Goal: Task Accomplishment & Management: Manage account settings

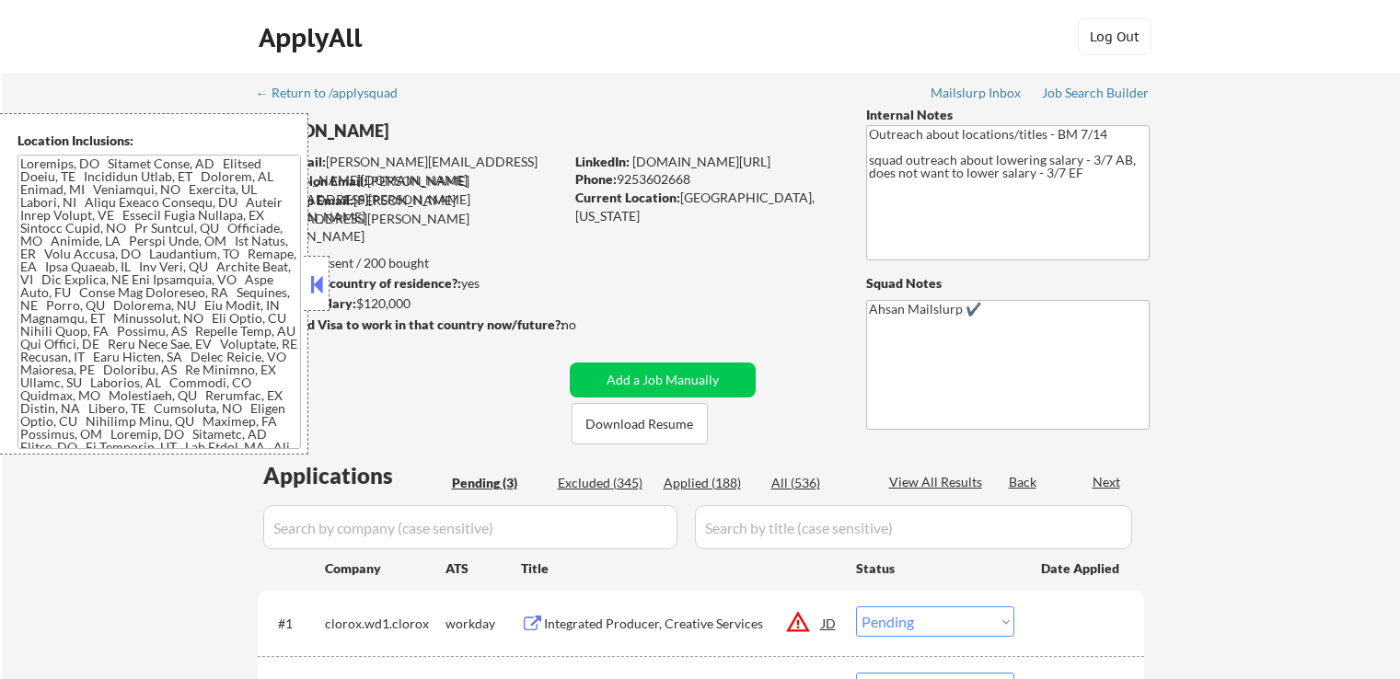
select select ""pending""
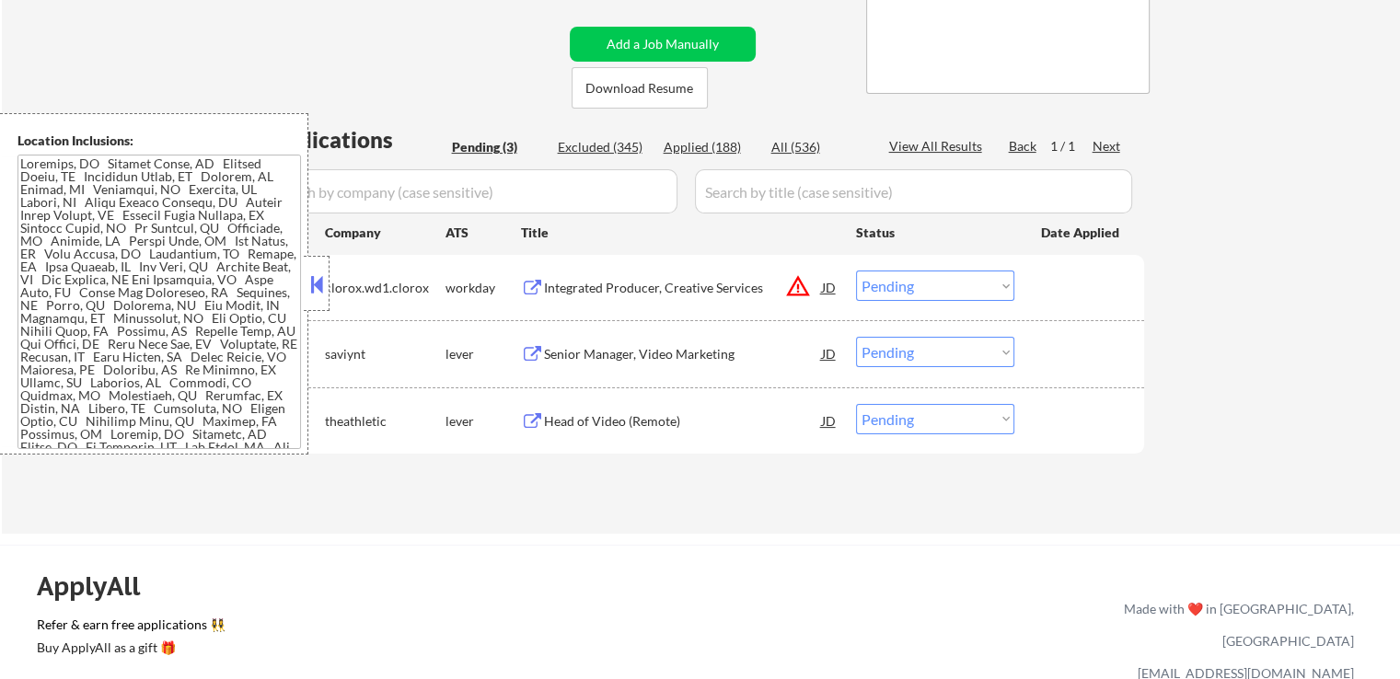
scroll to position [368, 0]
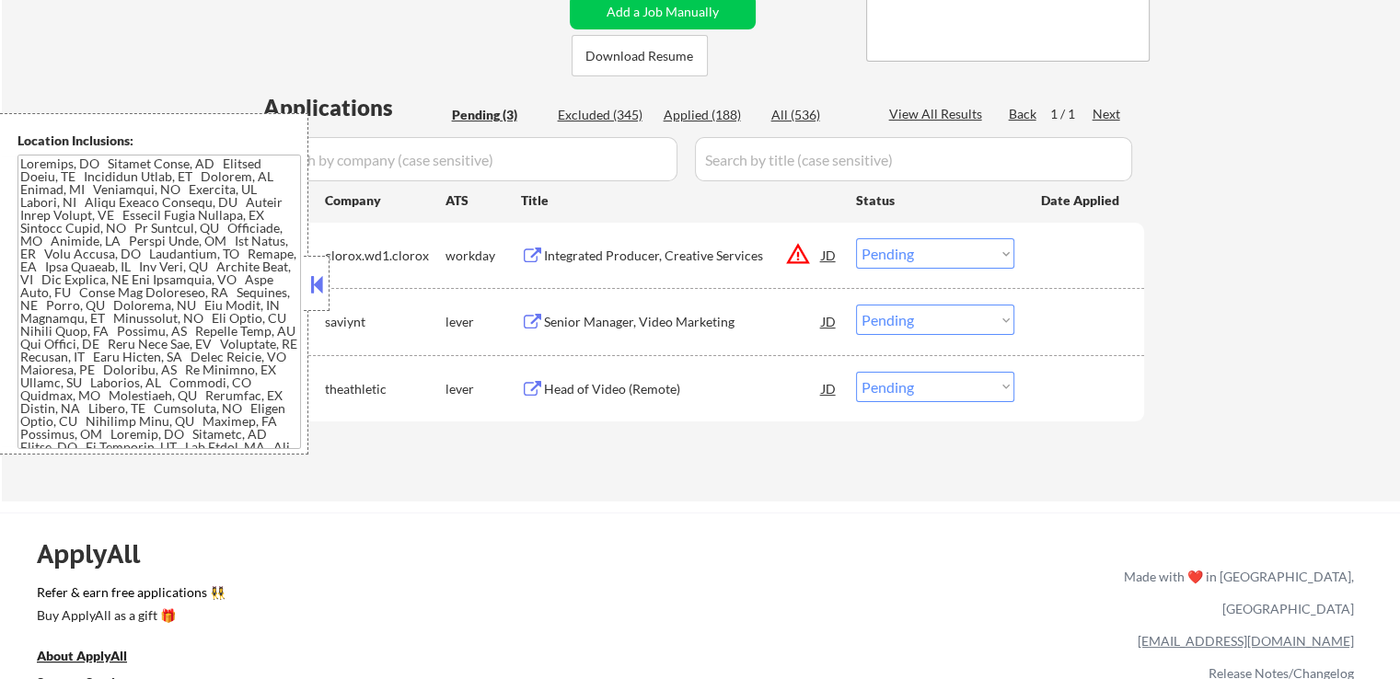
click at [603, 405] on div "#3 theathletic lever Head of Video (Remote) JD Choose an option... Pending Appl…" at bounding box center [697, 389] width 869 height 50
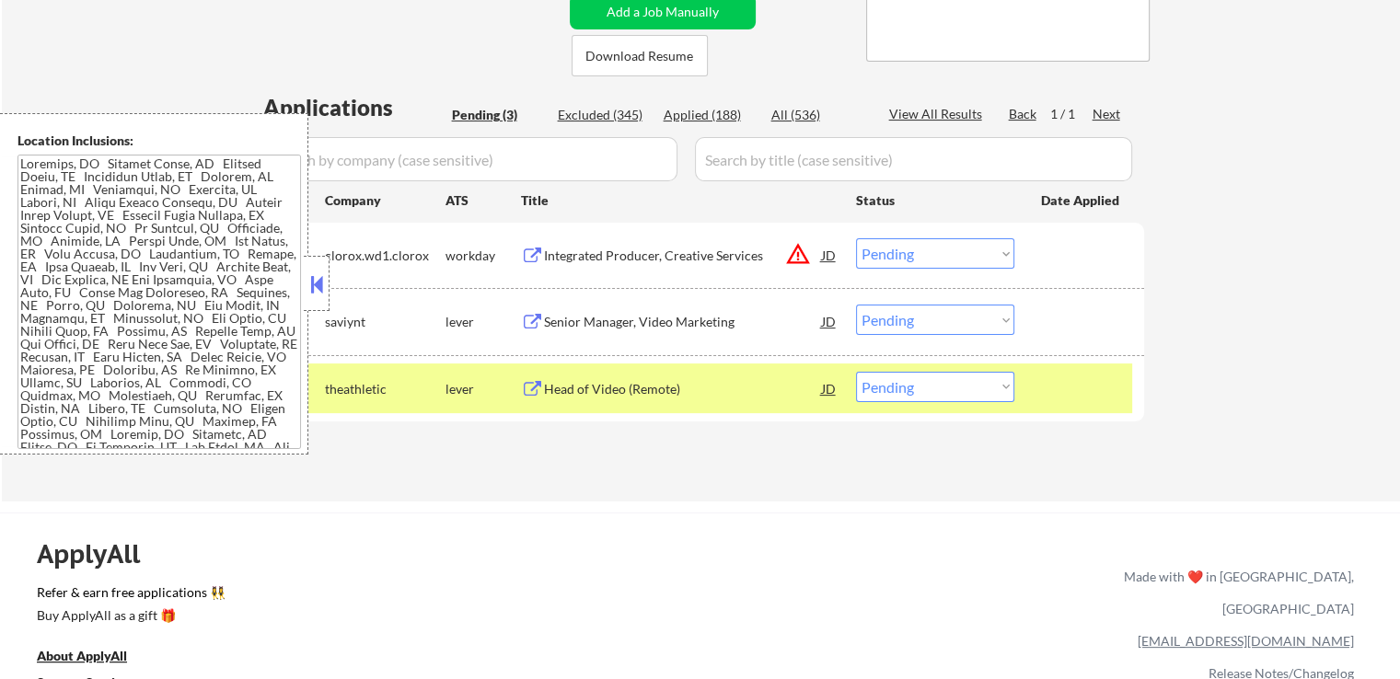
click at [600, 391] on div "Head of Video (Remote)" at bounding box center [683, 389] width 278 height 18
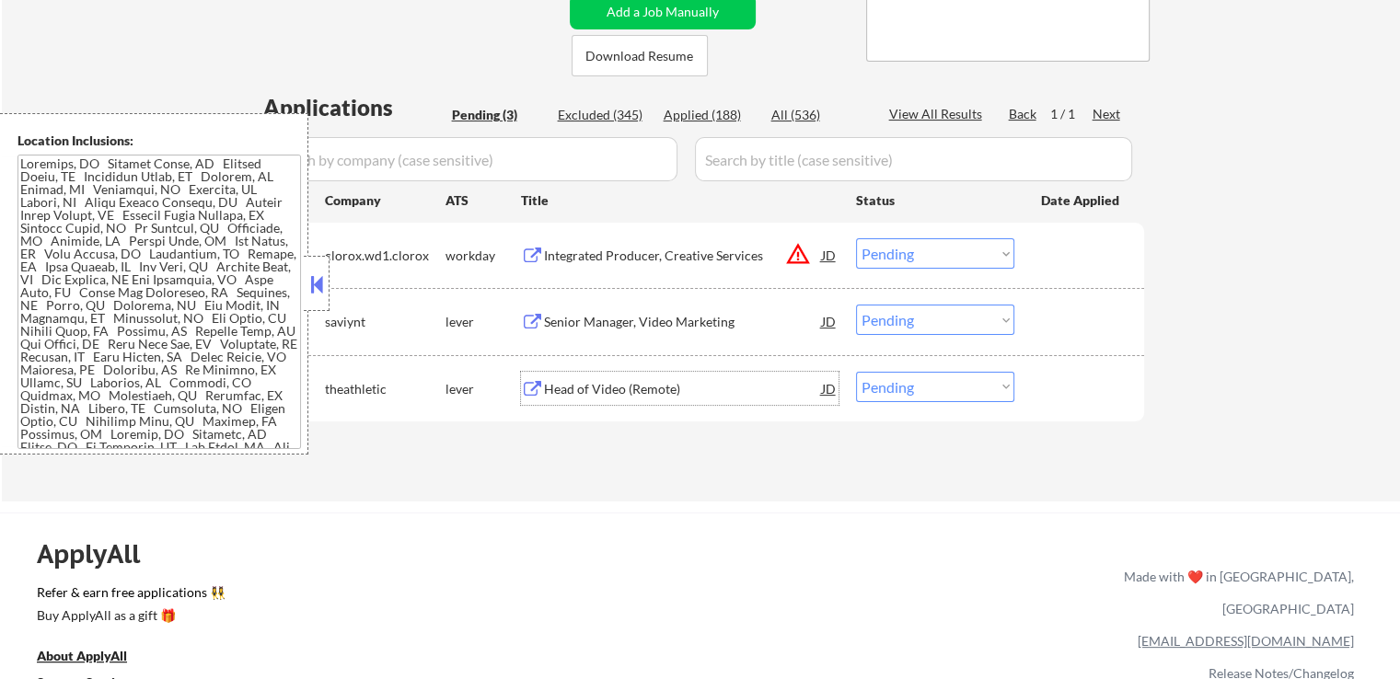
click at [576, 324] on div "Senior Manager, Video Marketing" at bounding box center [683, 322] width 278 height 18
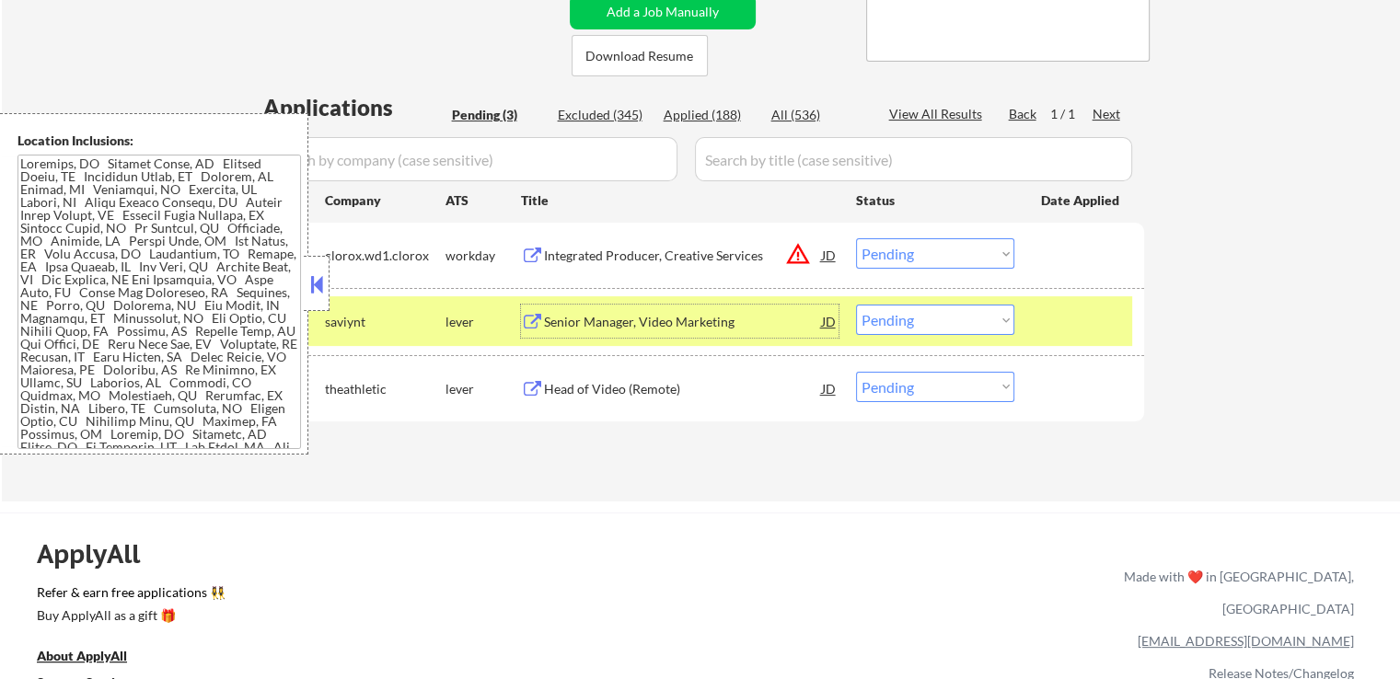
click at [609, 256] on div "Integrated Producer, Creative Services" at bounding box center [683, 256] width 278 height 18
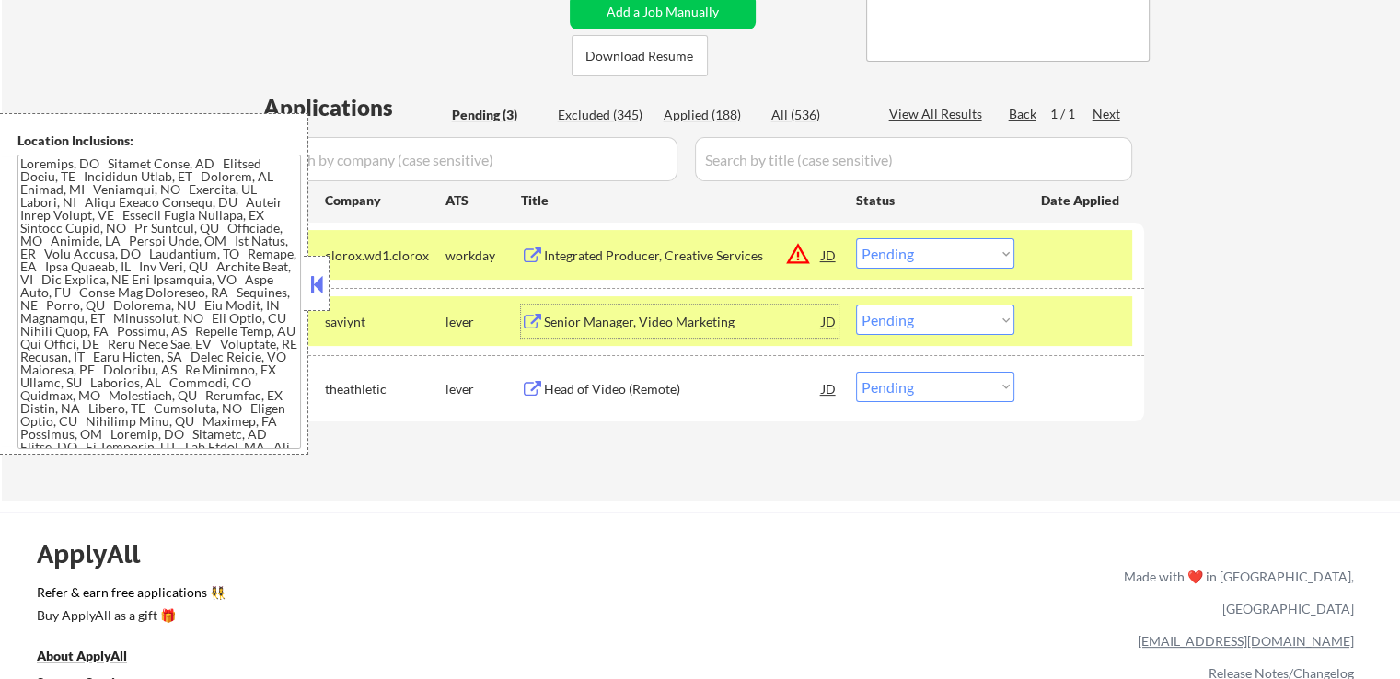
click at [620, 328] on div "Senior Manager, Video Marketing" at bounding box center [683, 322] width 278 height 18
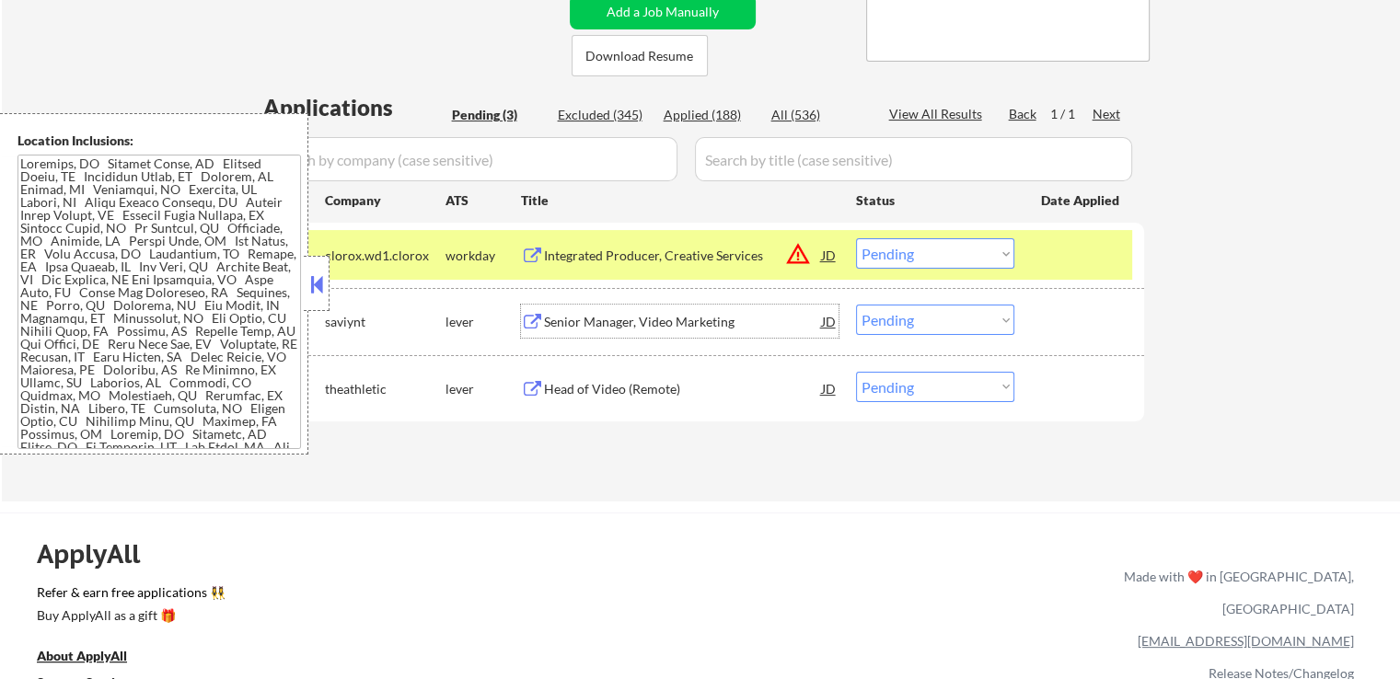
click at [906, 318] on select "Choose an option... Pending Applied Excluded (Questions) Excluded (Expired) Exc…" at bounding box center [935, 320] width 158 height 30
click at [856, 305] on select "Choose an option... Pending Applied Excluded (Questions) Excluded (Expired) Exc…" at bounding box center [935, 320] width 158 height 30
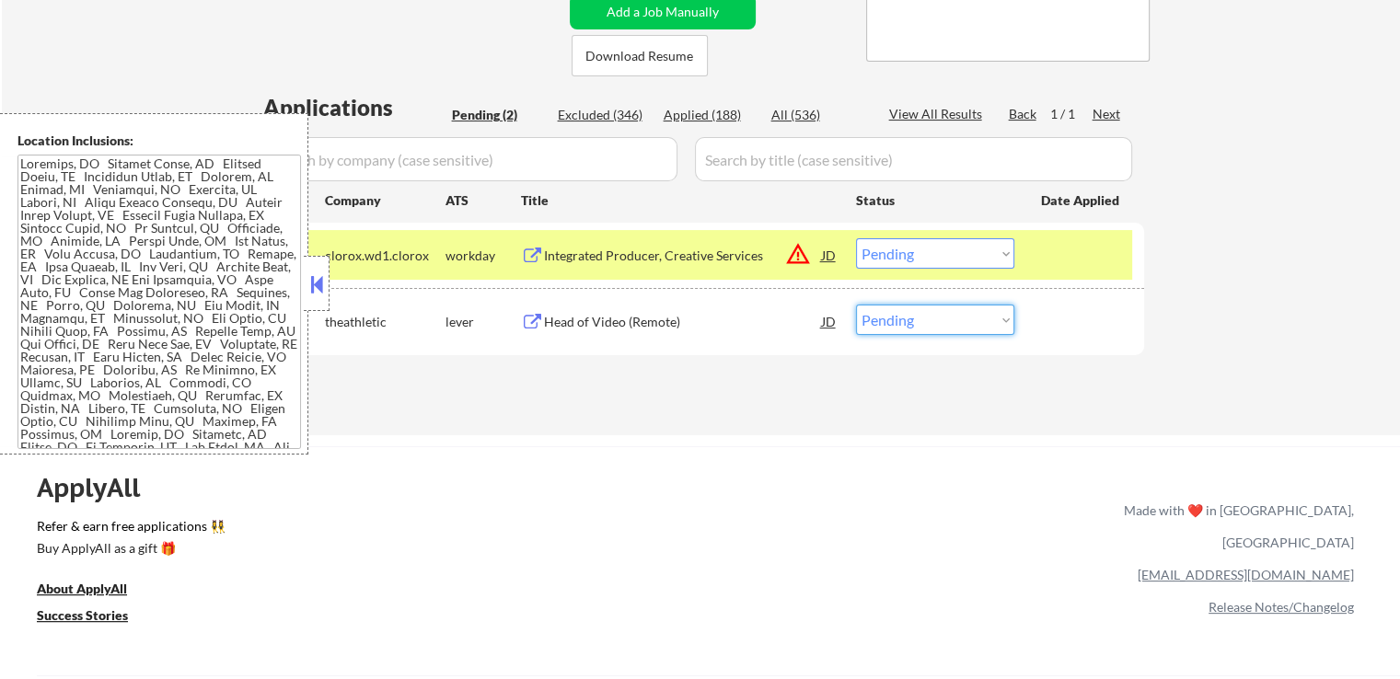
click at [917, 328] on select "Choose an option... Pending Applied Excluded (Questions) Excluded (Expired) Exc…" at bounding box center [935, 320] width 158 height 30
select select ""excluded""
click at [856, 305] on select "Choose an option... Pending Applied Excluded (Questions) Excluded (Expired) Exc…" at bounding box center [935, 320] width 158 height 30
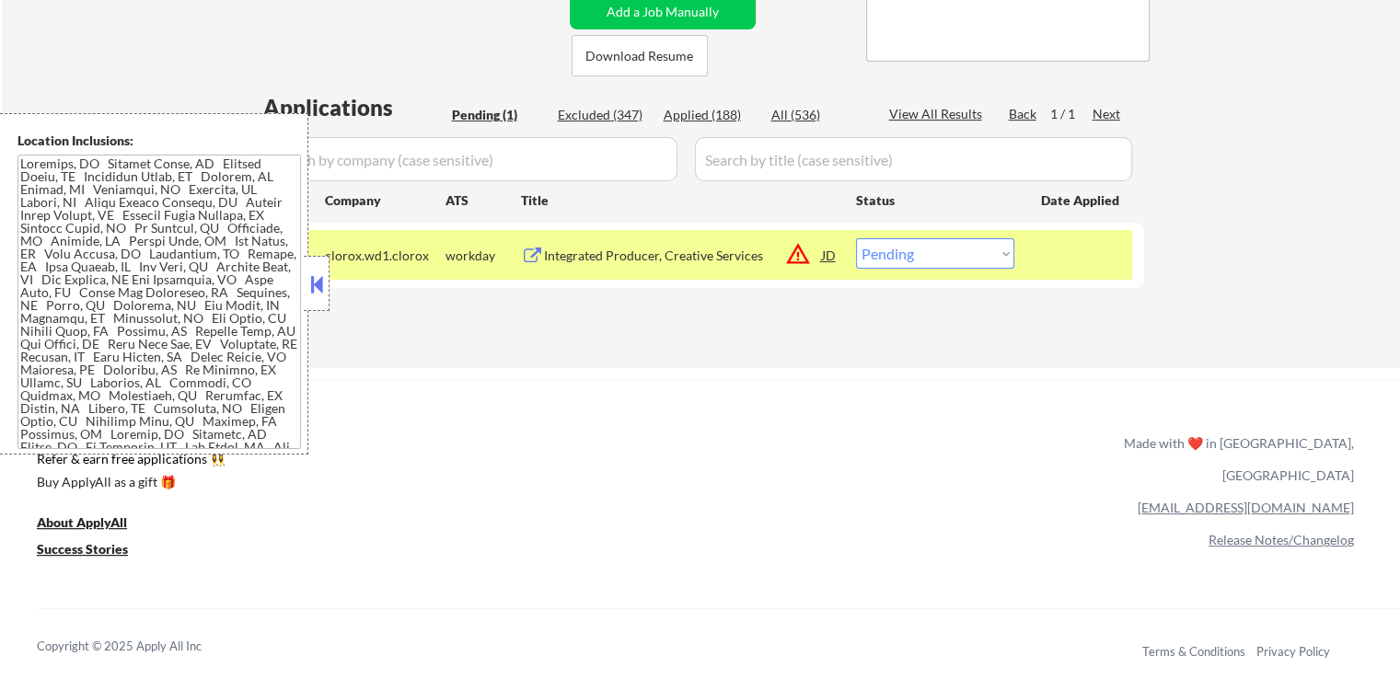
click at [187, 353] on textarea at bounding box center [159, 302] width 284 height 295
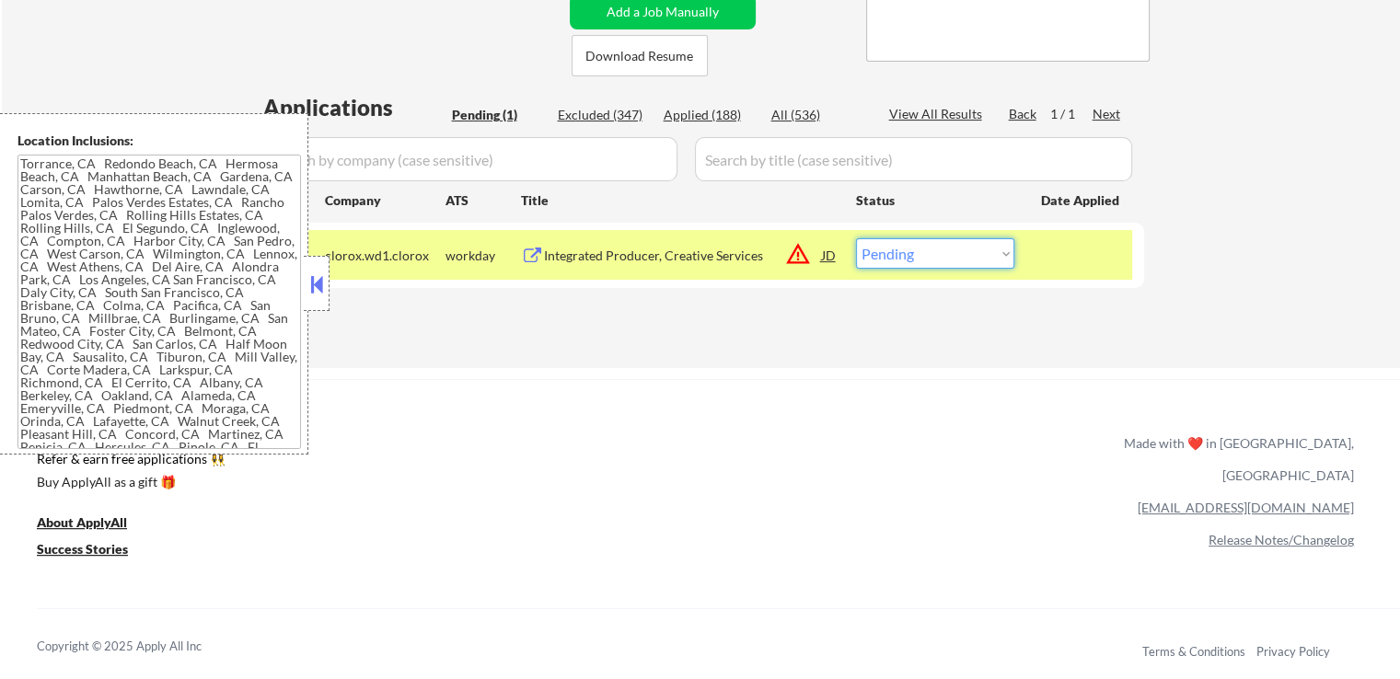
drag, startPoint x: 910, startPoint y: 259, endPoint x: 917, endPoint y: 267, distance: 10.5
click at [910, 259] on select "Choose an option... Pending Applied Excluded (Questions) Excluded (Expired) Exc…" at bounding box center [935, 253] width 158 height 30
select select ""applied""
click at [856, 238] on select "Choose an option... Pending Applied Excluded (Questions) Excluded (Expired) Exc…" at bounding box center [935, 253] width 158 height 30
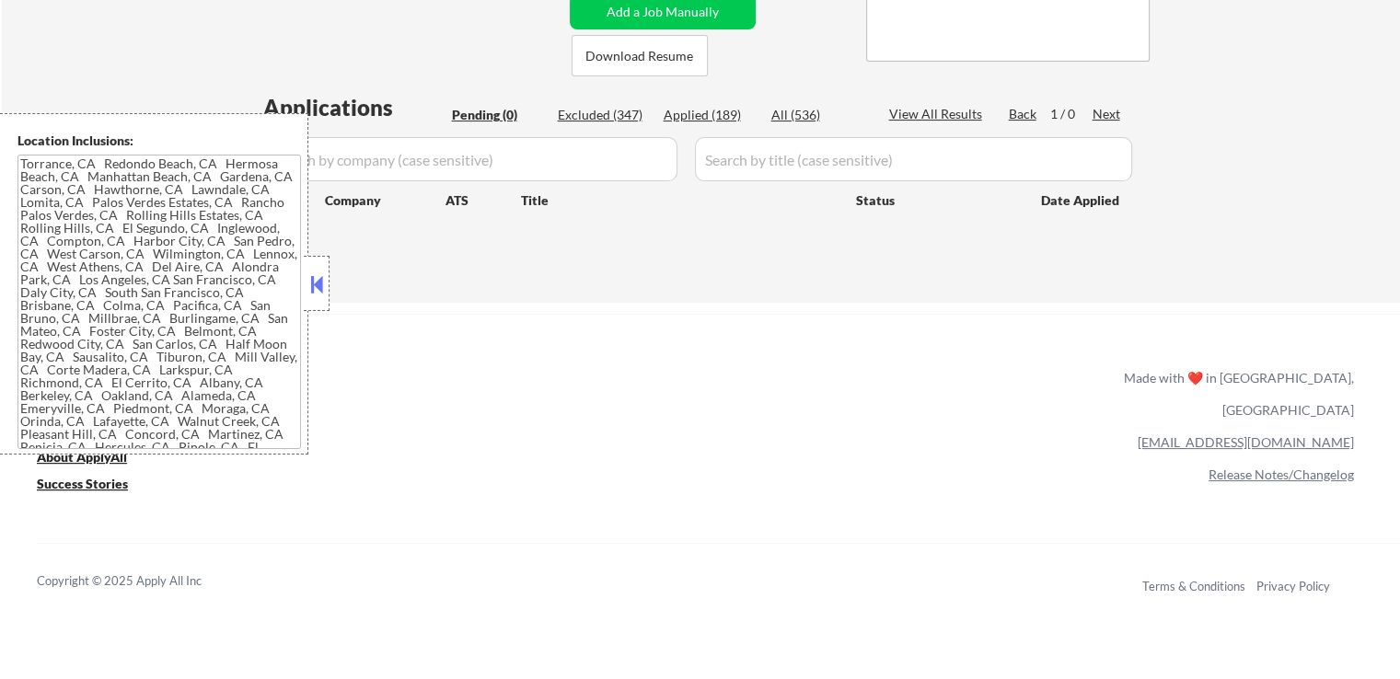
scroll to position [92, 0]
